Goal: Information Seeking & Learning: Learn about a topic

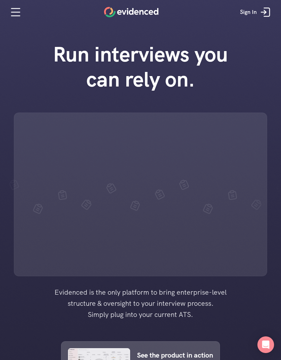
click at [280, 359] on div at bounding box center [140, 336] width 281 height 672
